Goal: Check status: Check status

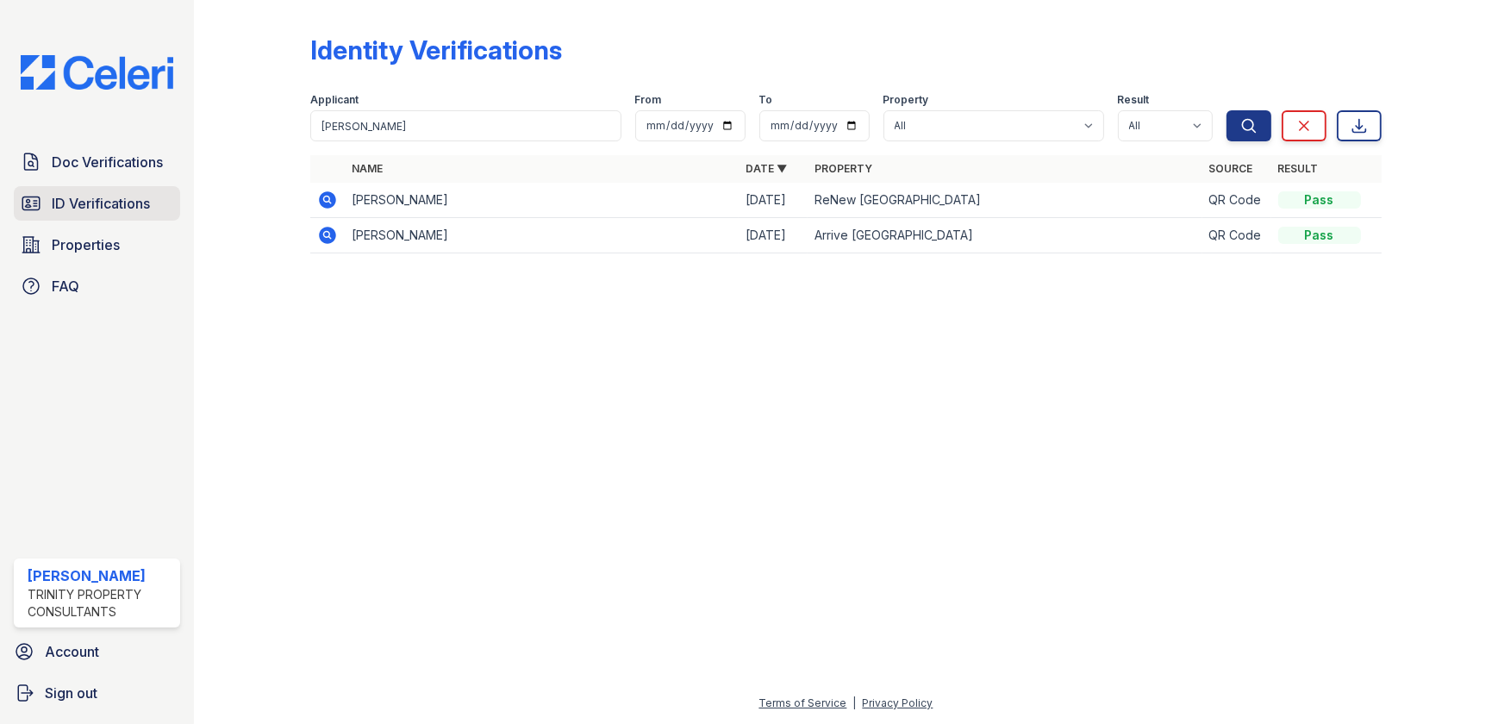
click at [88, 202] on span "ID Verifications" at bounding box center [101, 203] width 98 height 21
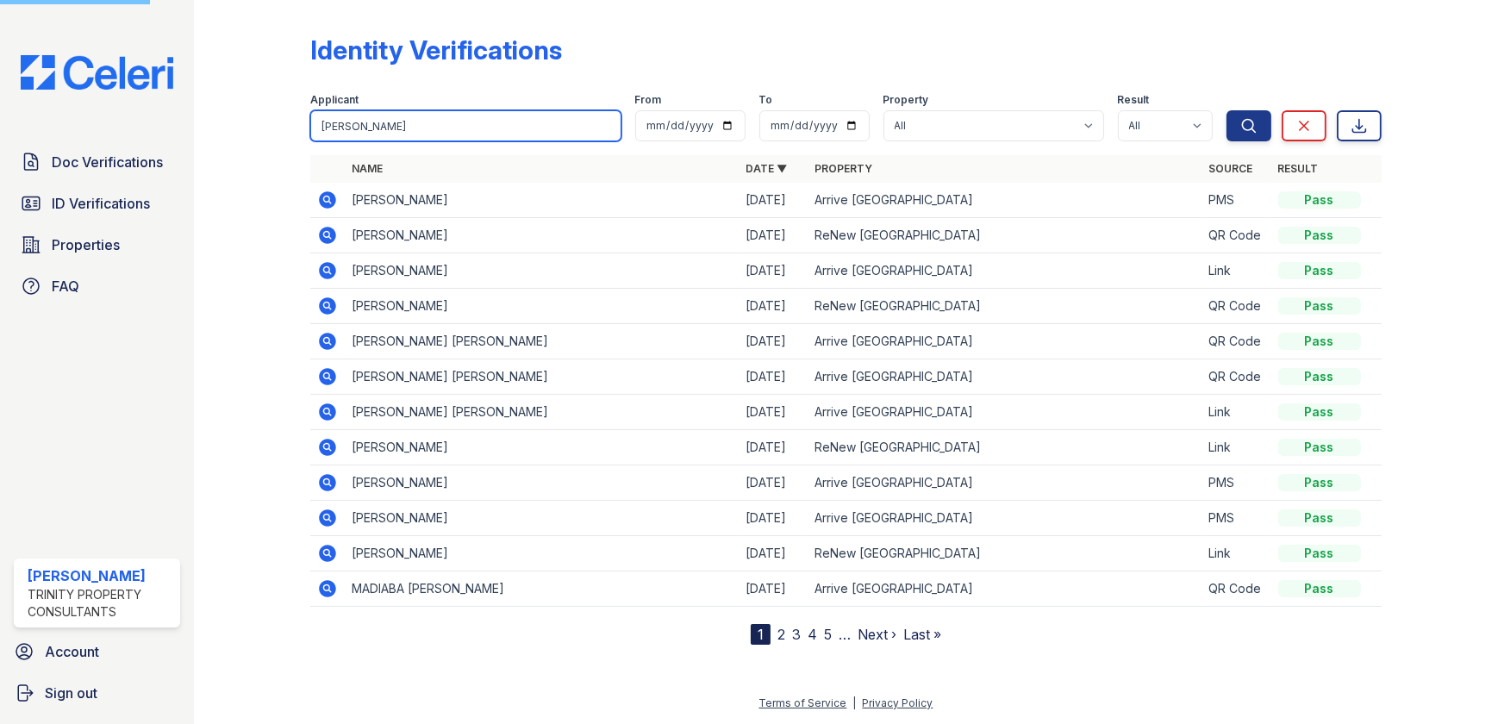
drag, startPoint x: 377, startPoint y: 125, endPoint x: 281, endPoint y: 127, distance: 95.7
click at [281, 127] on div "Identity Verifications Filter Applicant [PERSON_NAME] From To Property All Arri…" at bounding box center [846, 336] width 1249 height 672
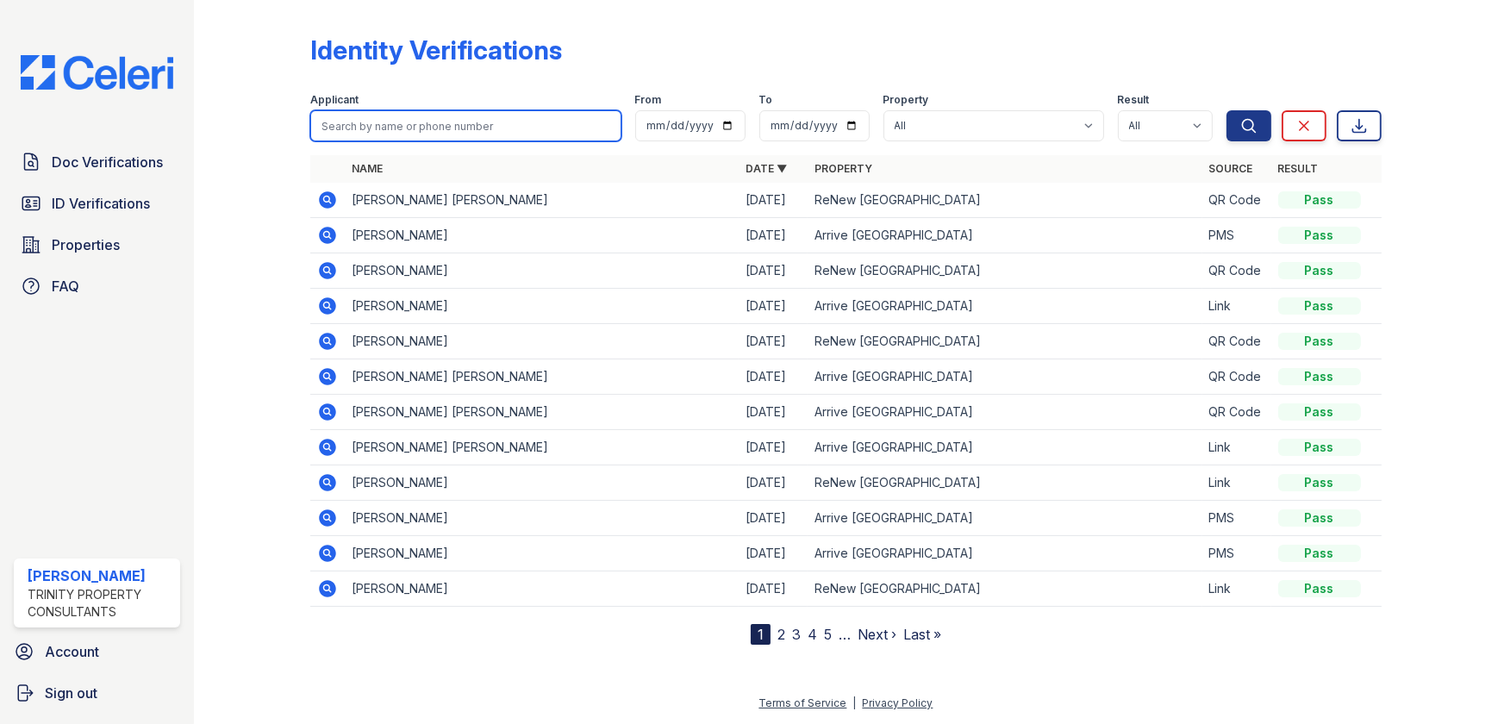
click at [385, 135] on input "search" at bounding box center [465, 125] width 310 height 31
type input "[PERSON_NAME]"
click at [1227, 110] on button "Search" at bounding box center [1249, 125] width 45 height 31
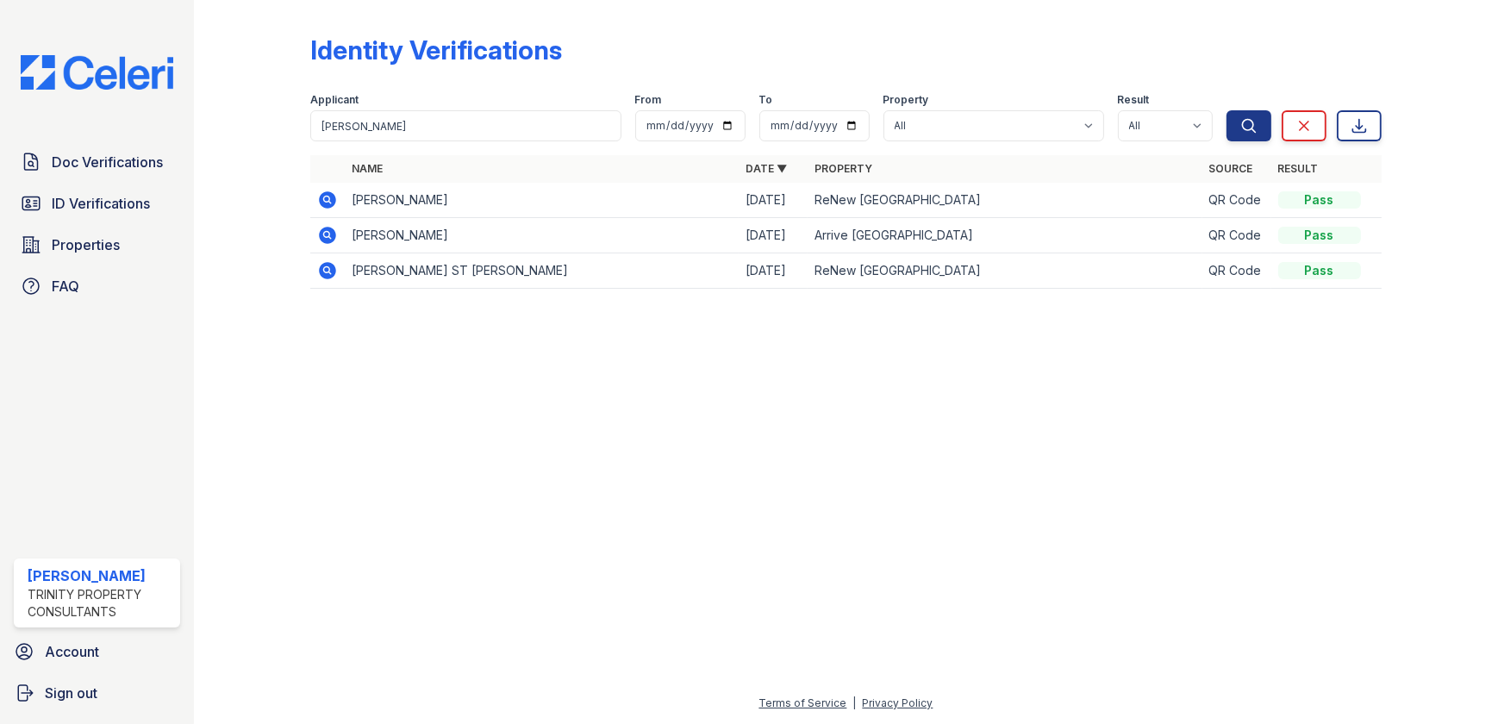
click at [328, 195] on icon at bounding box center [328, 199] width 17 height 17
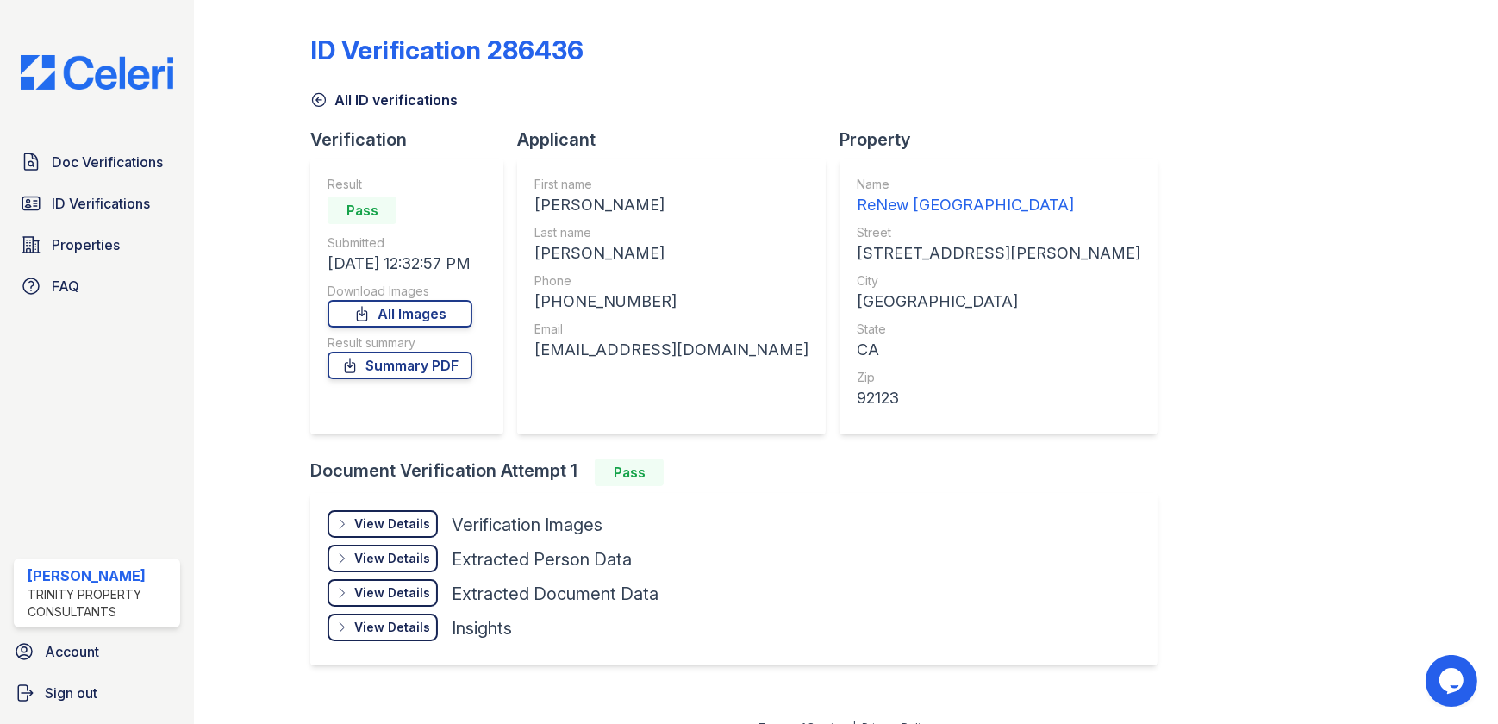
click at [416, 525] on div "View Details" at bounding box center [392, 524] width 76 height 17
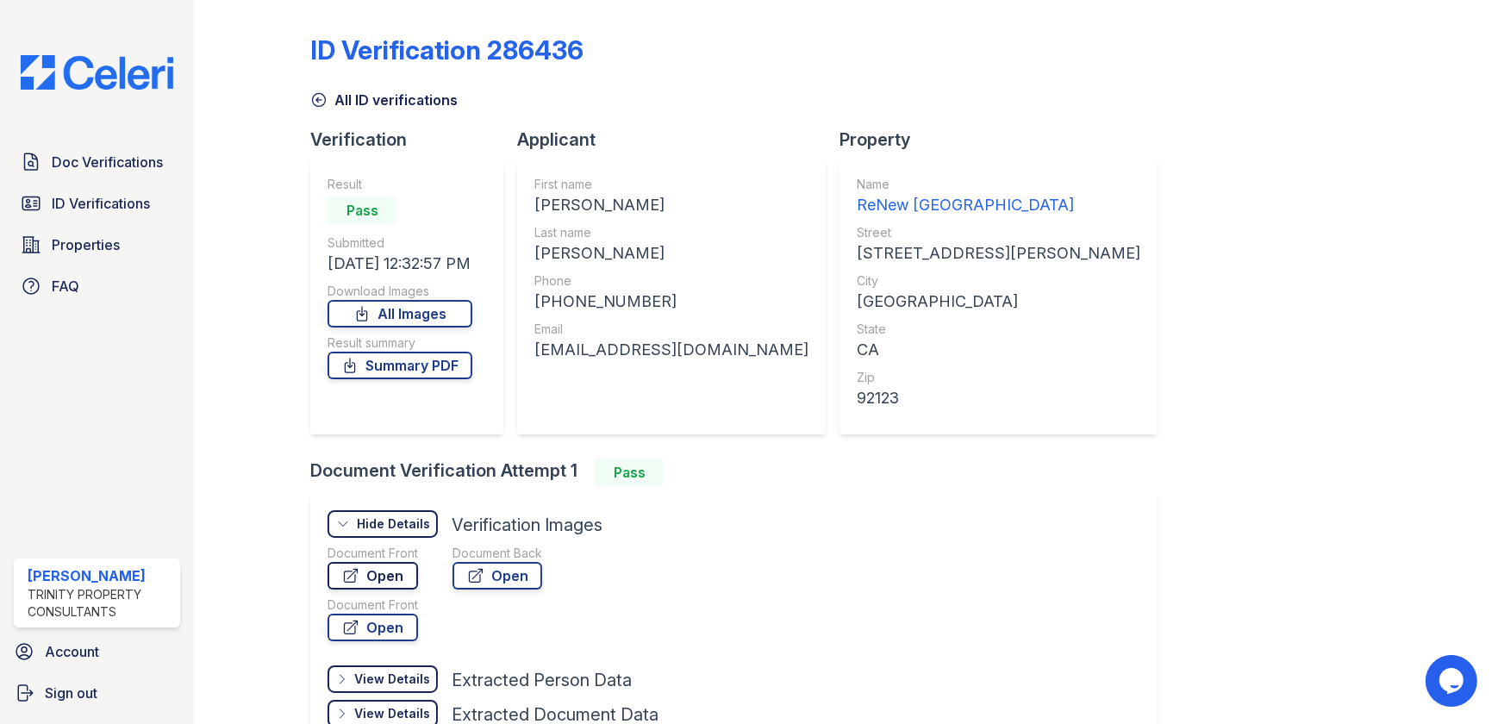
click at [397, 572] on link "Open" at bounding box center [373, 576] width 91 height 28
drag, startPoint x: 94, startPoint y: 147, endPoint x: 104, endPoint y: 137, distance: 14.6
click at [94, 147] on link "Doc Verifications" at bounding box center [97, 162] width 166 height 34
